Goal: Task Accomplishment & Management: Use online tool/utility

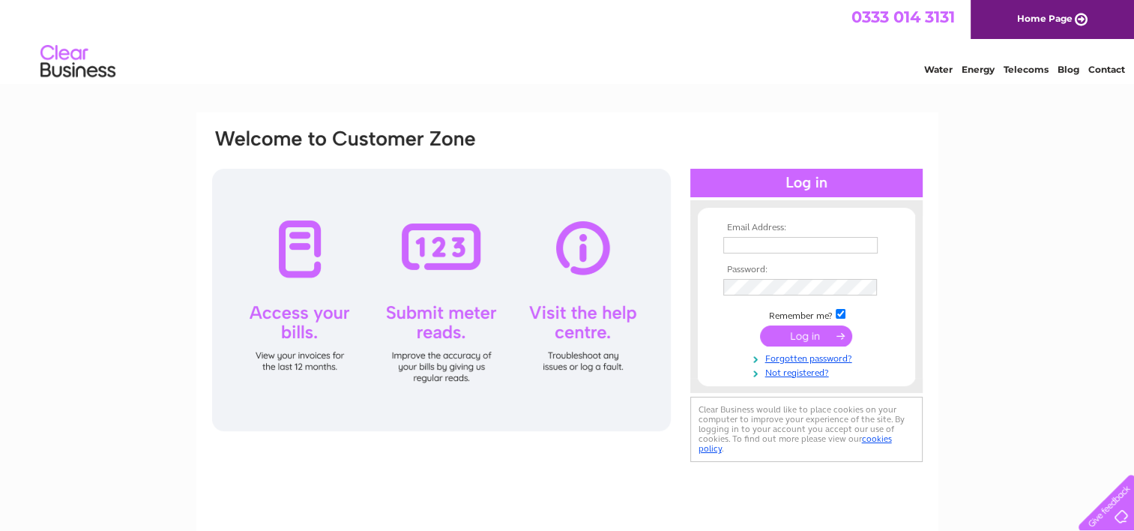
type input "dianne.lecore@foundocean.com"
click at [795, 330] on input "submit" at bounding box center [806, 335] width 92 height 21
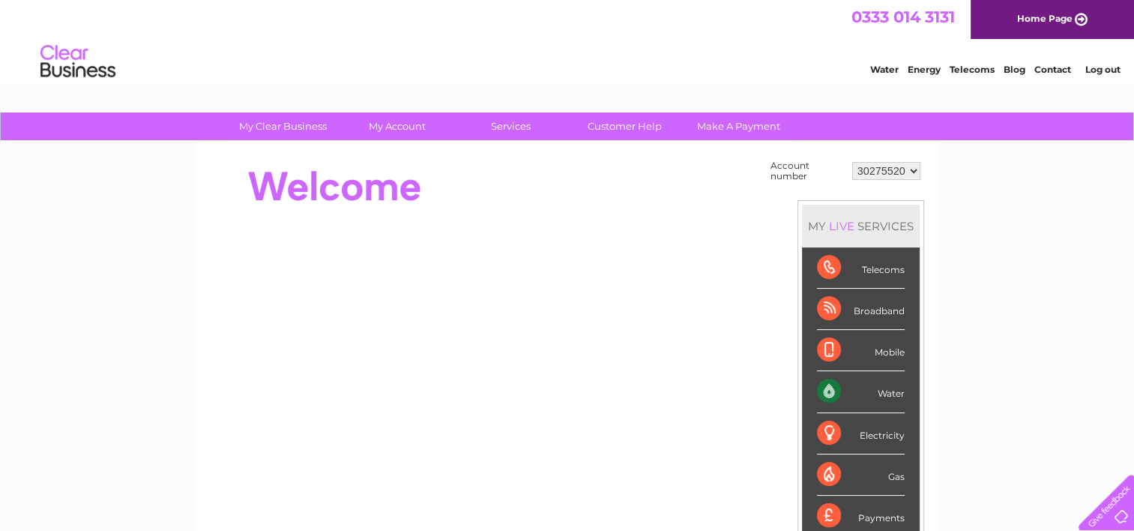
click at [886, 393] on div "Water" at bounding box center [861, 391] width 88 height 41
click at [837, 390] on div "Water" at bounding box center [861, 391] width 88 height 41
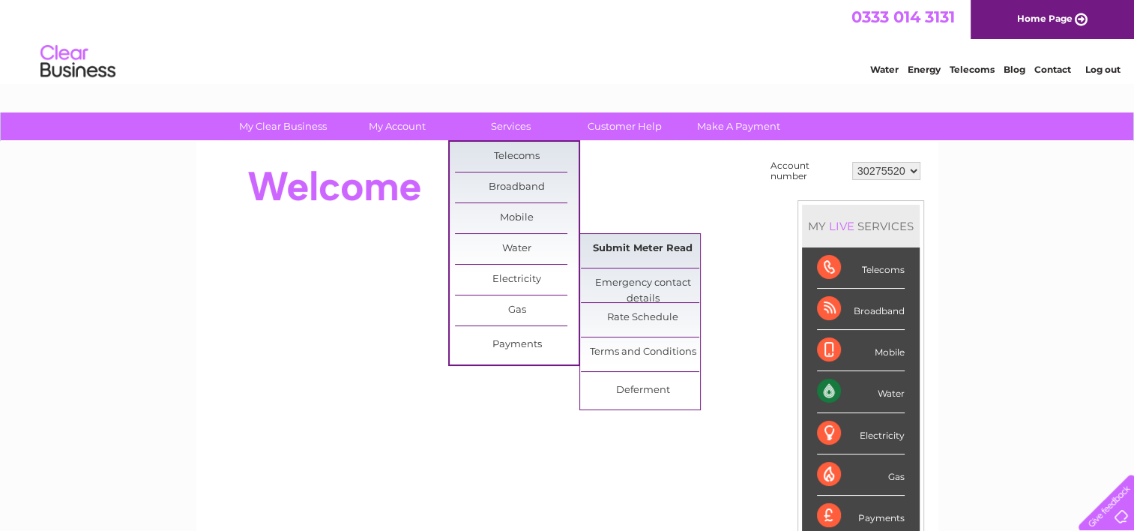
click at [620, 245] on link "Submit Meter Read" at bounding box center [643, 249] width 124 height 30
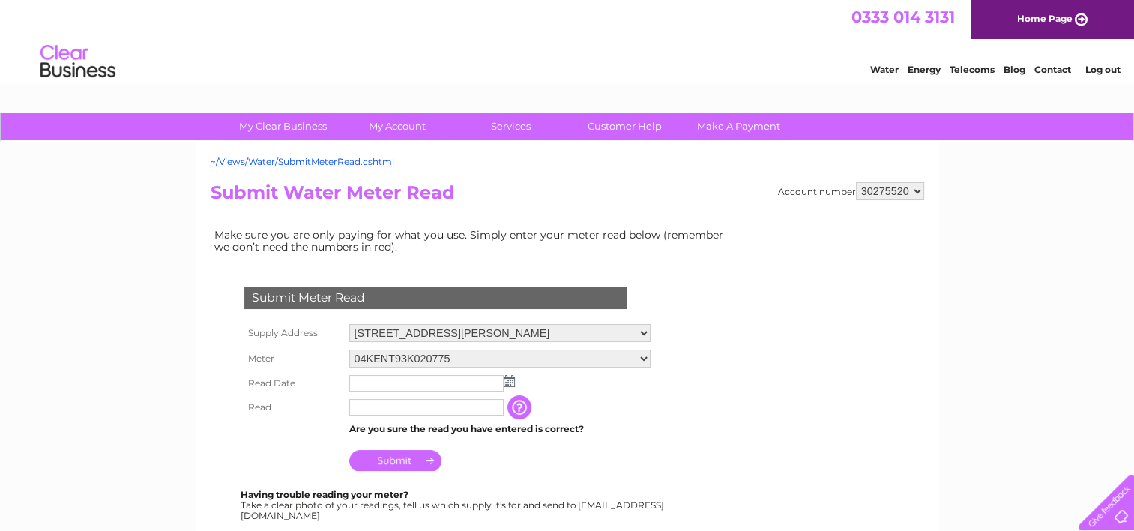
click at [651, 331] on select "Unit 3, Telford Square, Telford Square, Houstoun Industrial Estate, Livingston,…" at bounding box center [499, 333] width 301 height 18
select select "427121"
click at [349, 324] on select "Unit 3, Telford Square, Telford Square, Houstoun Industrial Estate, Livingston,…" at bounding box center [499, 333] width 301 height 19
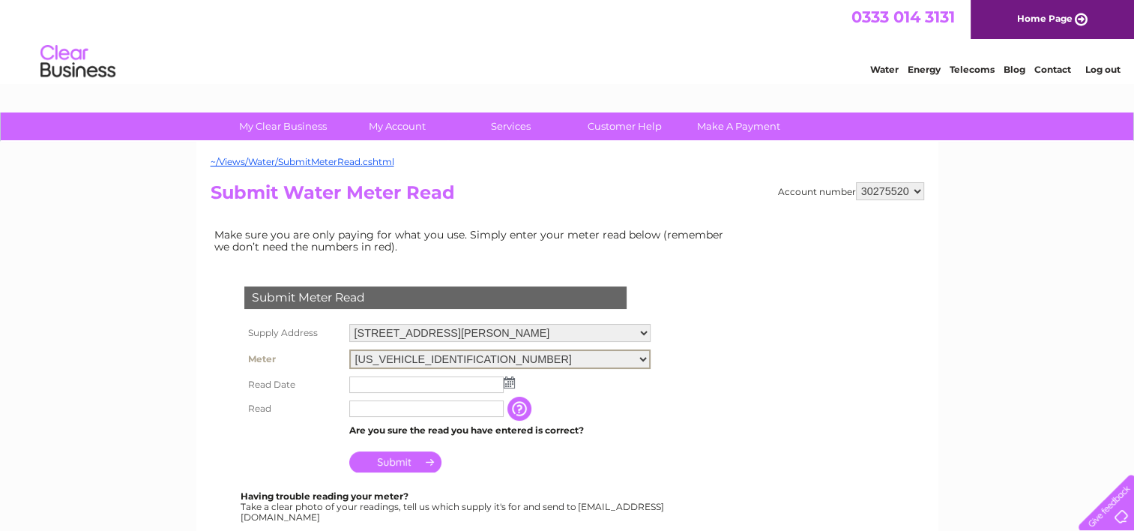
click at [651, 359] on select "06ELSTER12T125933" at bounding box center [499, 358] width 301 height 19
click at [651, 330] on select "Unit 3, Telford Square, Telford Square, Houstoun Industrial Estate, Livingston,…" at bounding box center [499, 333] width 301 height 19
select select "427120"
click at [349, 324] on select "Unit 3, Telford Square, Telford Square, Houstoun Industrial Estate, Livingston,…" at bounding box center [499, 333] width 301 height 19
click at [651, 332] on select "[STREET_ADDRESS][GEOGRAPHIC_DATA][PERSON_NAME][STREET_ADDRESS][PERSON_NAME][STR…" at bounding box center [499, 333] width 301 height 19
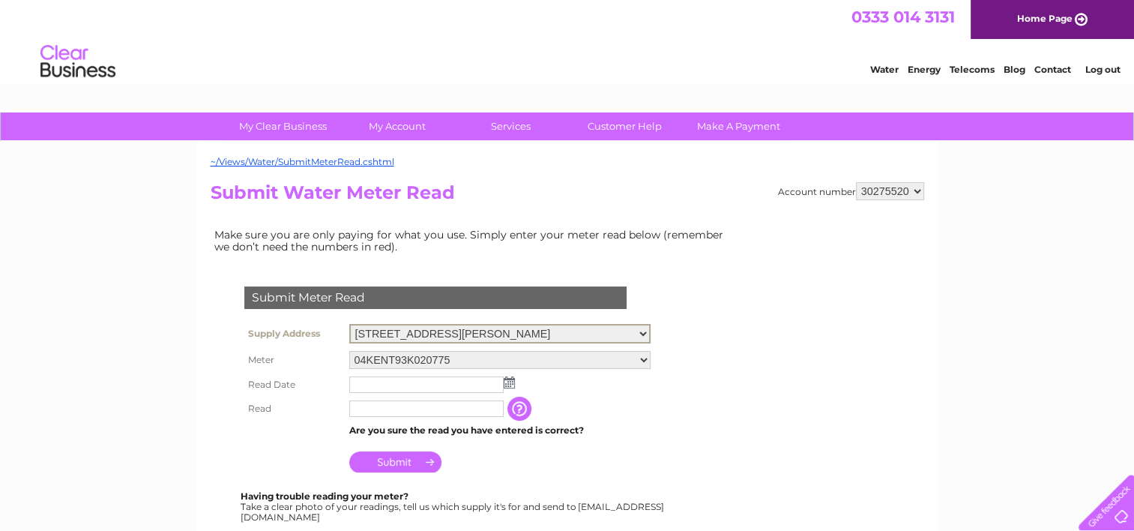
select select "440050"
click at [349, 324] on select "Unit 3, Telford Square, Telford Square, Houstoun Industrial Estate, Livingston,…" at bounding box center [499, 333] width 301 height 19
click at [651, 334] on select "[STREET_ADDRESS][GEOGRAPHIC_DATA][PERSON_NAME][STREET_ADDRESS][PERSON_NAME][STR…" at bounding box center [499, 333] width 301 height 18
select select "427120"
click at [349, 324] on select "[STREET_ADDRESS][GEOGRAPHIC_DATA][PERSON_NAME][STREET_ADDRESS][PERSON_NAME][STR…" at bounding box center [499, 333] width 301 height 19
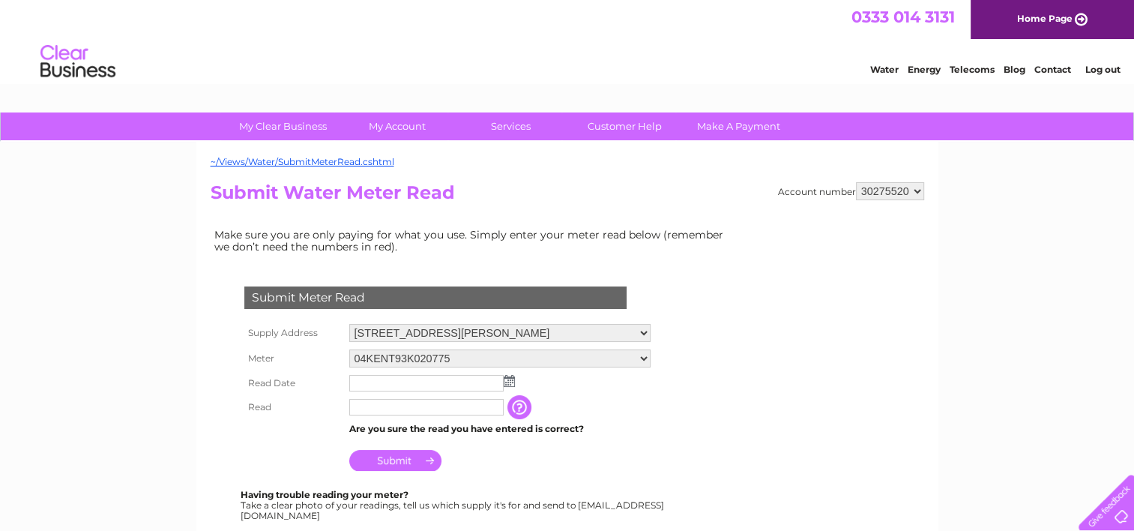
click at [651, 333] on select "[STREET_ADDRESS][GEOGRAPHIC_DATA][PERSON_NAME][STREET_ADDRESS][PERSON_NAME][STR…" at bounding box center [499, 333] width 301 height 18
select select "427121"
click at [349, 324] on select "[STREET_ADDRESS][GEOGRAPHIC_DATA][PERSON_NAME][STREET_ADDRESS][PERSON_NAME][STR…" at bounding box center [499, 333] width 301 height 19
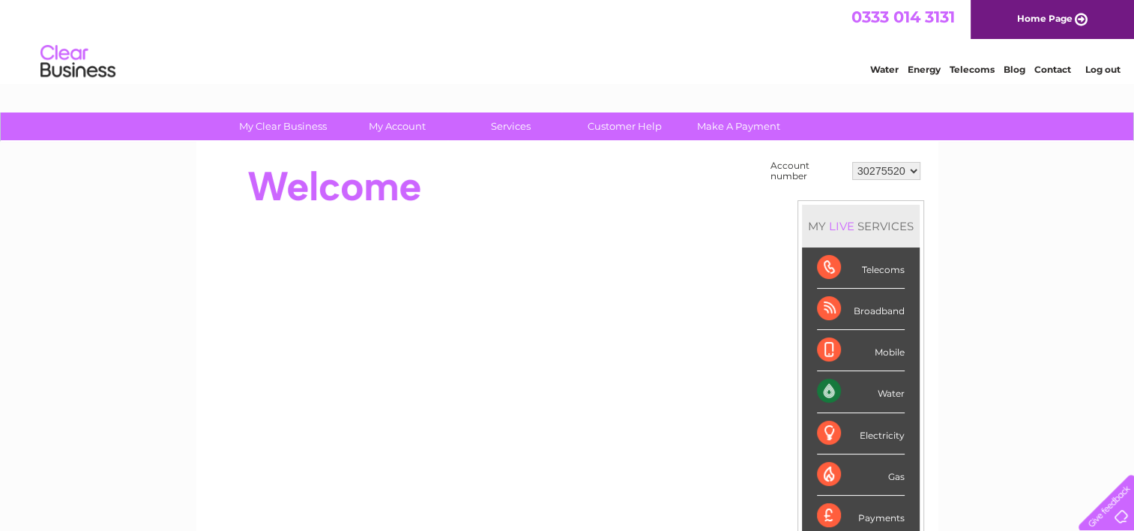
click at [885, 390] on div "Water" at bounding box center [861, 391] width 88 height 41
click at [832, 388] on div "Water" at bounding box center [861, 391] width 88 height 41
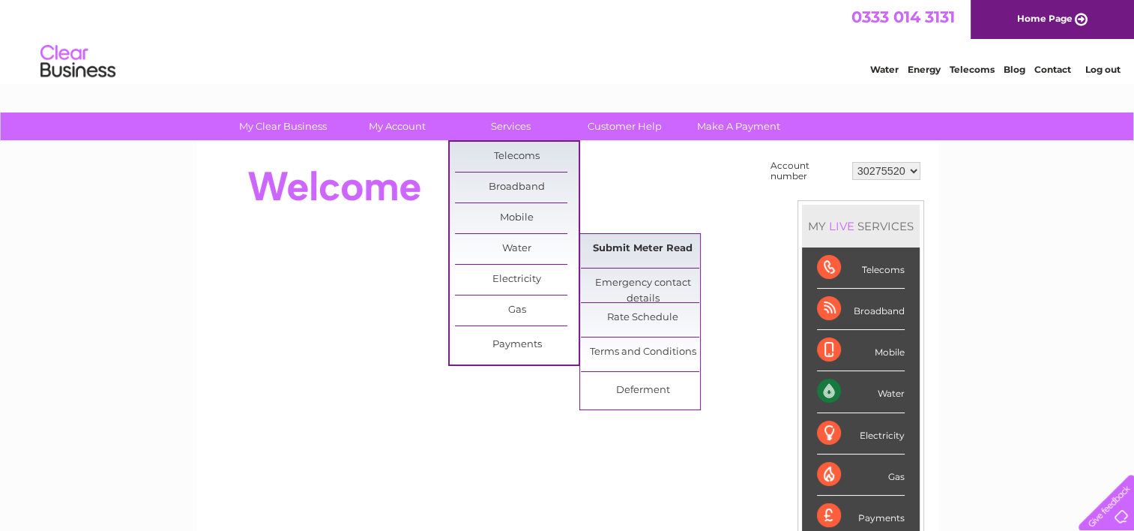
click at [637, 254] on link "Submit Meter Read" at bounding box center [643, 249] width 124 height 30
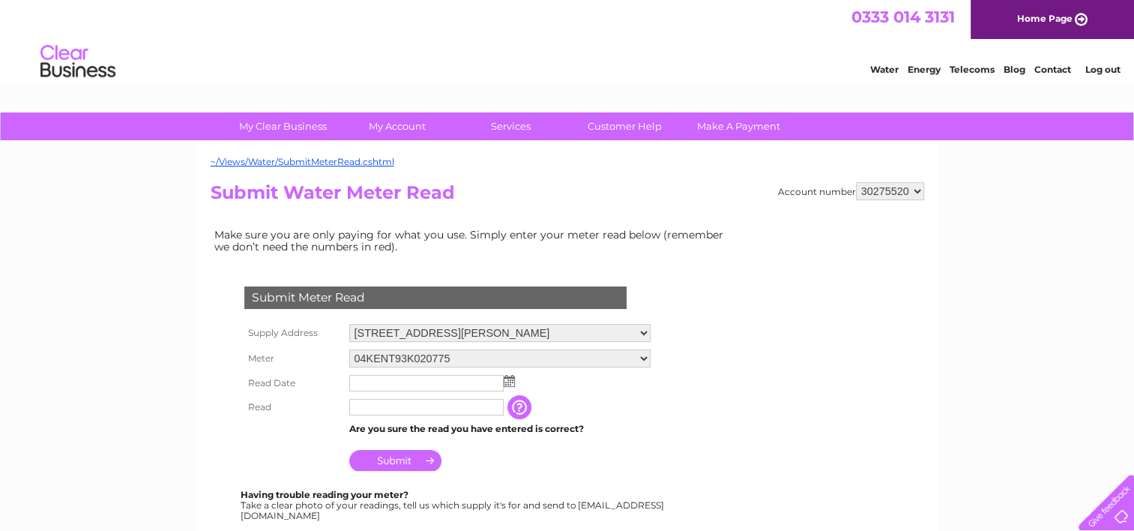
click at [651, 333] on select "Unit 3, Telford Square, Telford Square, Houstoun Industrial Estate, Livingston,…" at bounding box center [499, 333] width 301 height 18
select select "427121"
click at [349, 324] on select "Unit 3, Telford Square, Telford Square, Houstoun Industrial Estate, Livingston,…" at bounding box center [499, 333] width 301 height 19
click at [507, 381] on img at bounding box center [509, 381] width 11 height 12
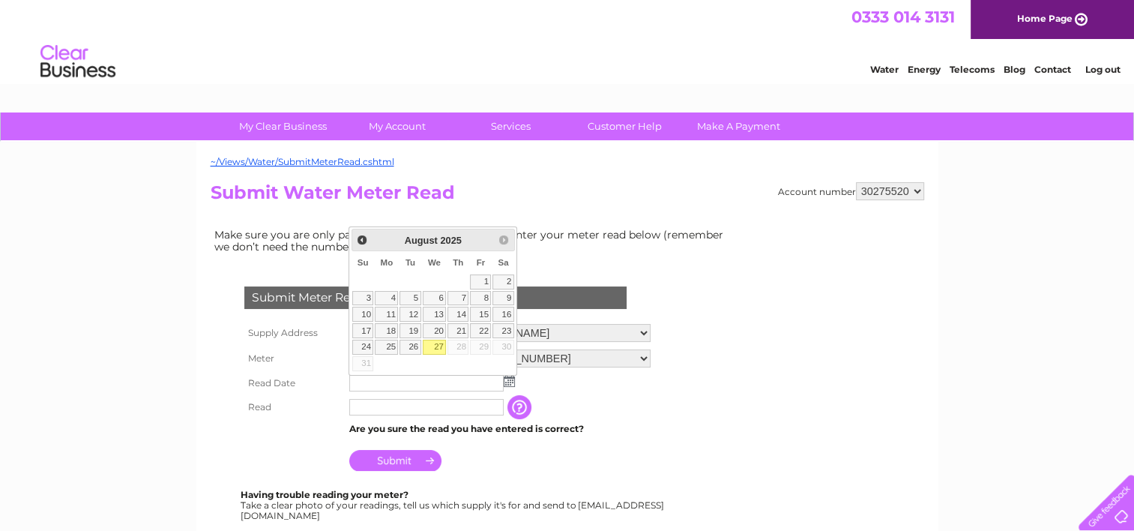
click at [439, 349] on link "27" at bounding box center [435, 347] width 24 height 15
type input "2025/08/27"
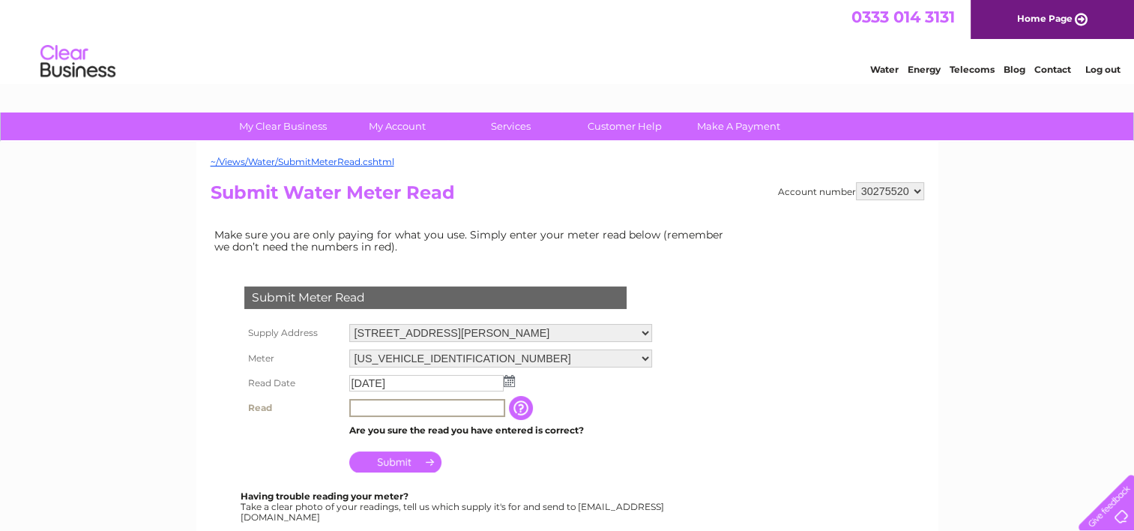
click at [414, 412] on input "text" at bounding box center [427, 408] width 156 height 18
type input "03671"
click at [394, 467] on input "Submit" at bounding box center [395, 460] width 92 height 21
